Goal: Find contact information: Find contact information

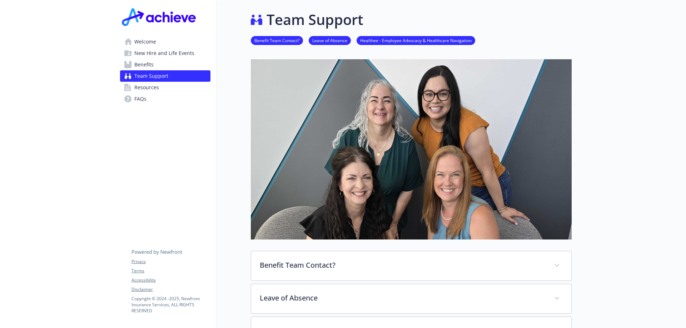
scroll to position [71, 0]
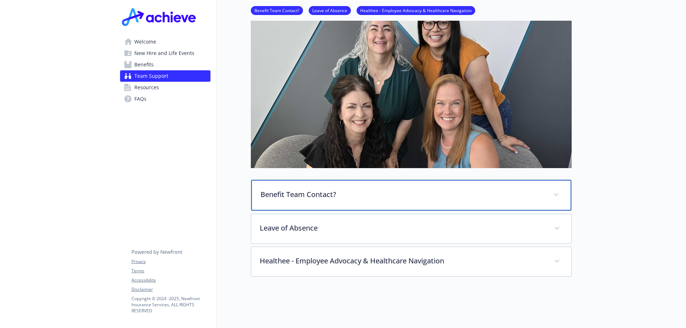
click at [550, 192] on div "Benefit Team Contact?" at bounding box center [411, 195] width 320 height 31
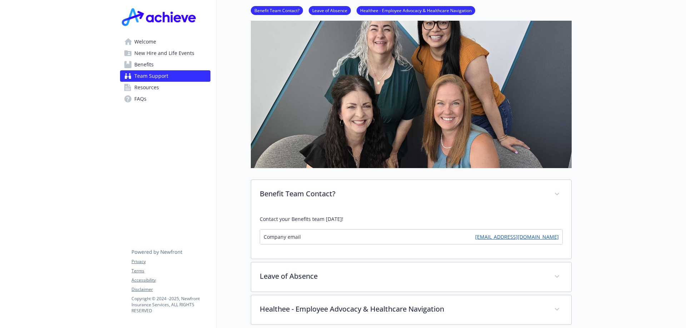
click at [535, 238] on link "[EMAIL_ADDRESS][DOMAIN_NAME]" at bounding box center [517, 236] width 84 height 7
